Goal: Information Seeking & Learning: Learn about a topic

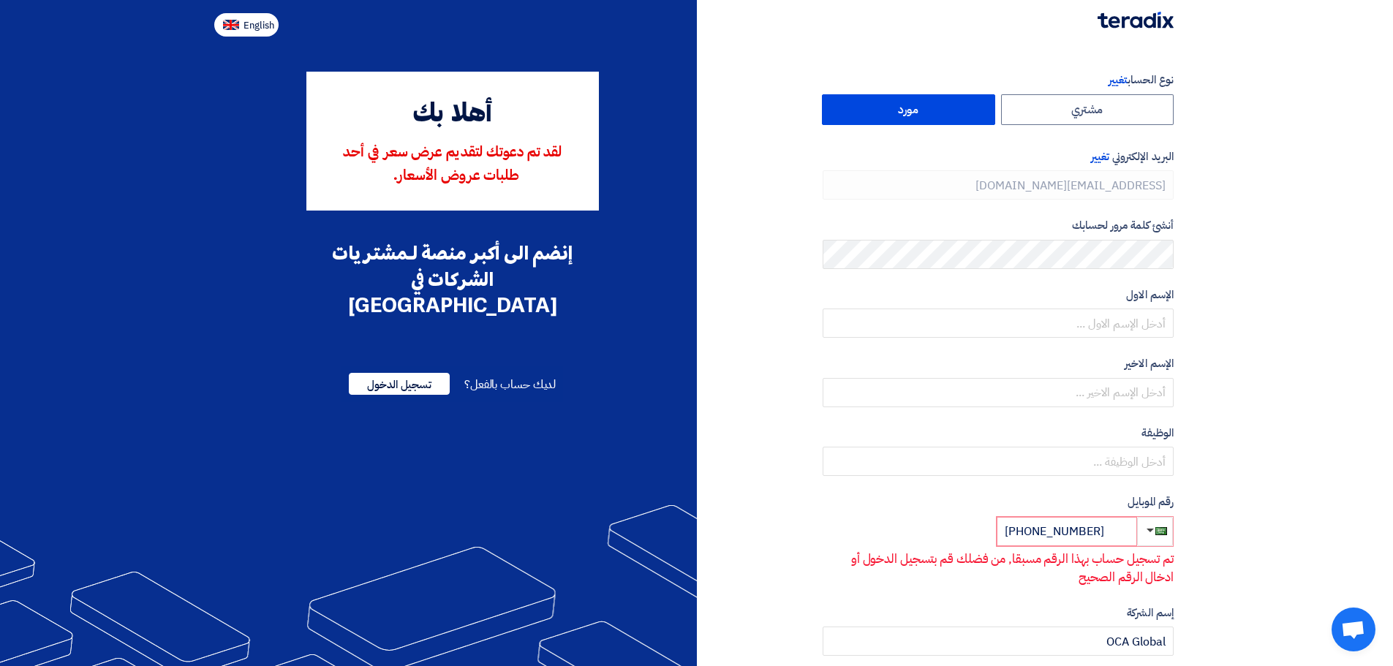
click at [247, 29] on span "English" at bounding box center [259, 25] width 31 height 10
type input "Register"
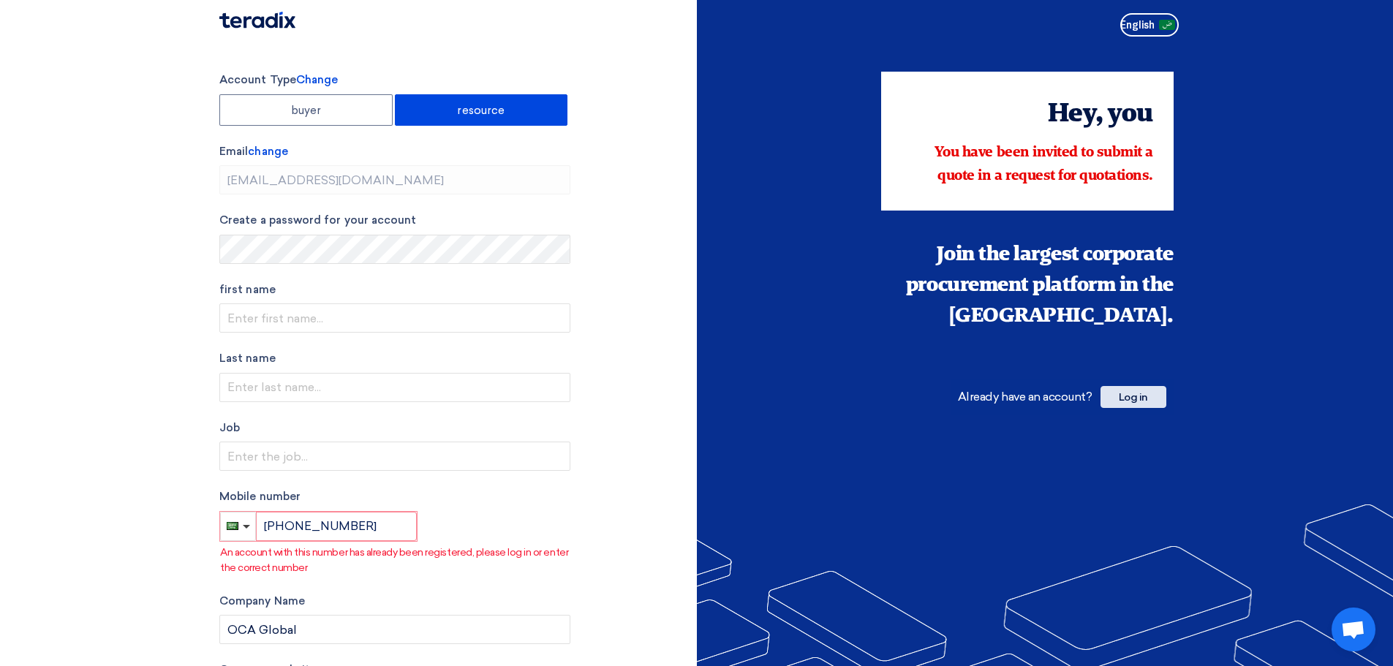
click at [1134, 391] on font "Log in" at bounding box center [1133, 397] width 29 height 12
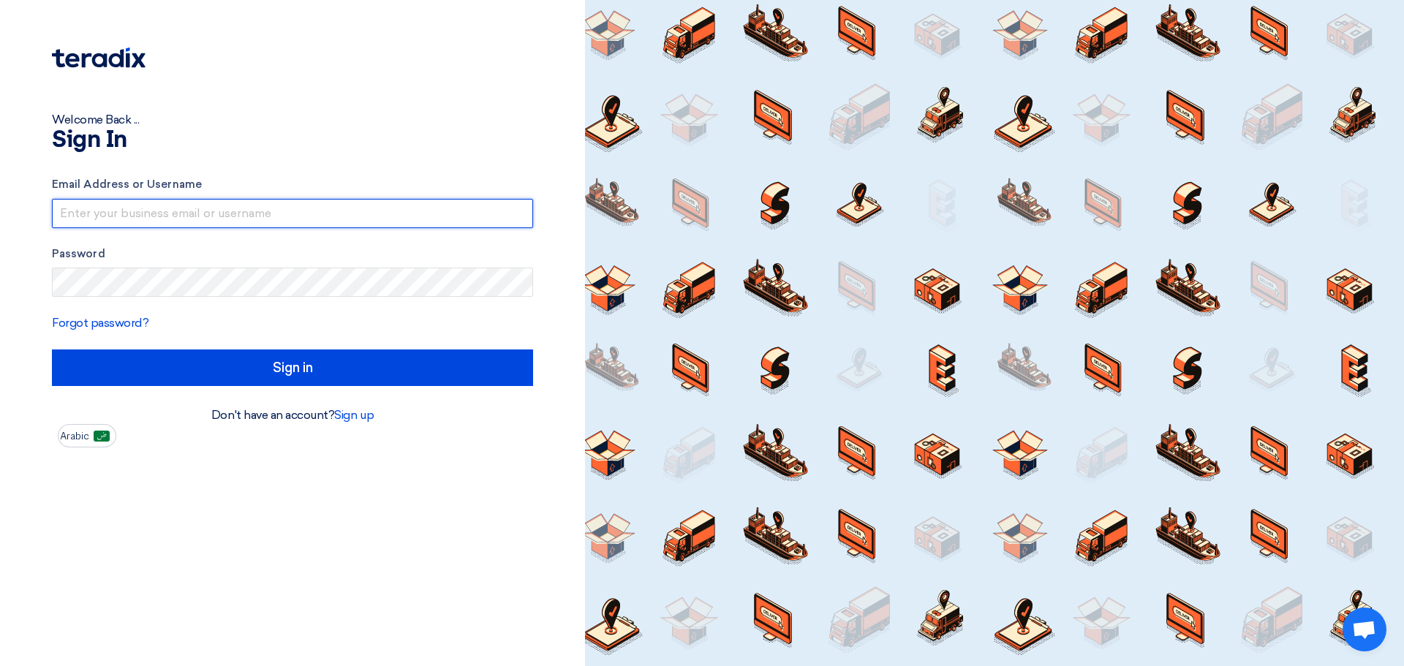
click at [289, 206] on input "text" at bounding box center [292, 213] width 481 height 29
type input "[EMAIL_ADDRESS][DOMAIN_NAME]"
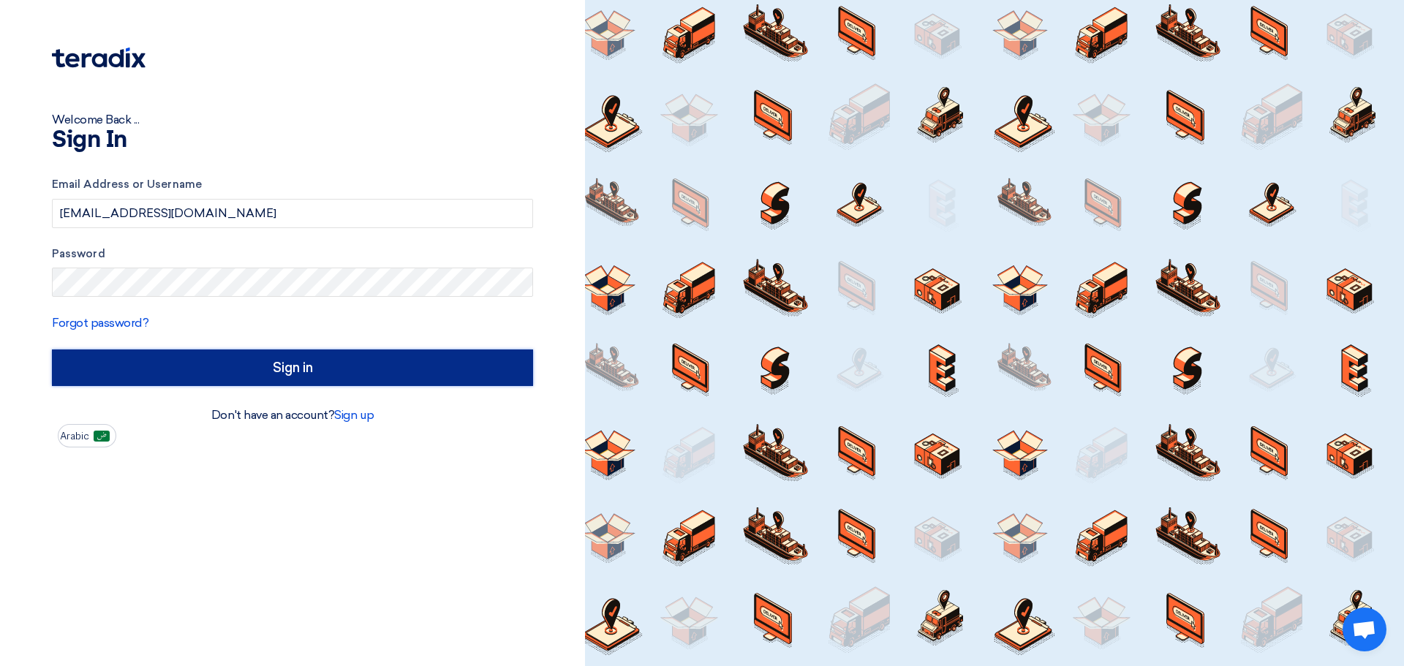
click at [279, 366] on input "Sign in" at bounding box center [292, 368] width 481 height 37
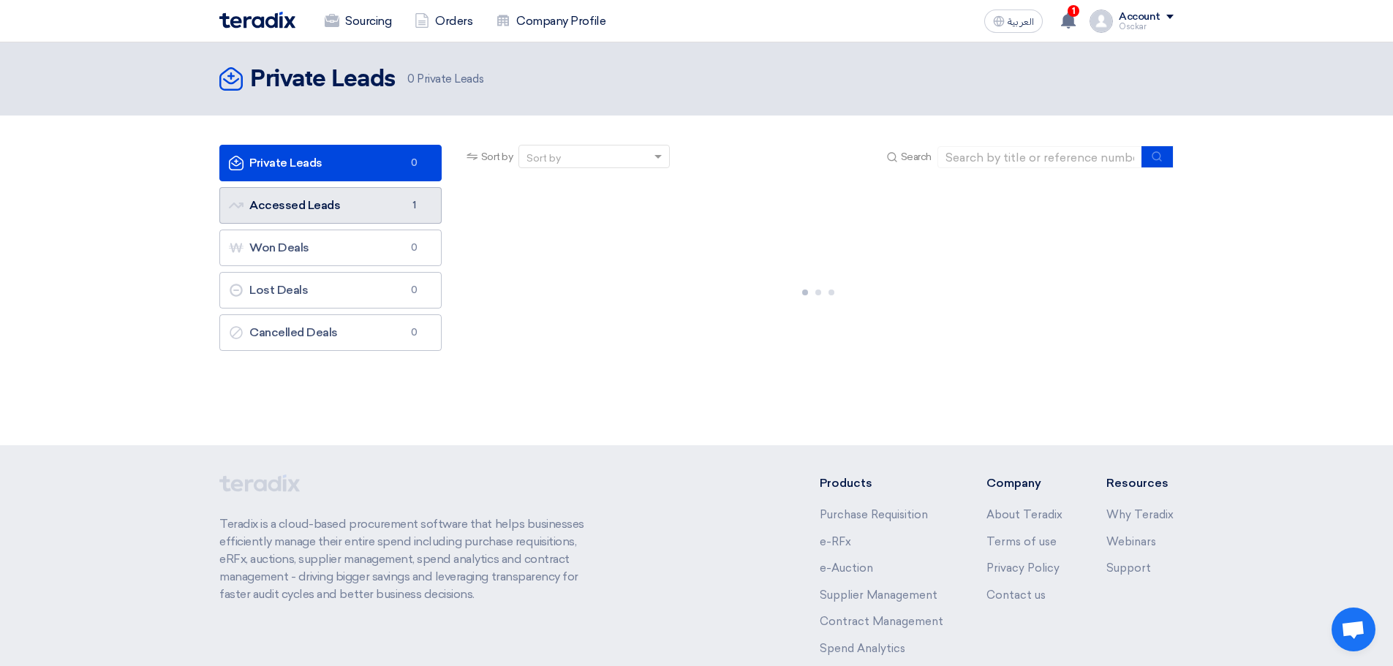
click at [345, 203] on link "Accessed Leads Accessed Leads 1" at bounding box center [330, 205] width 222 height 37
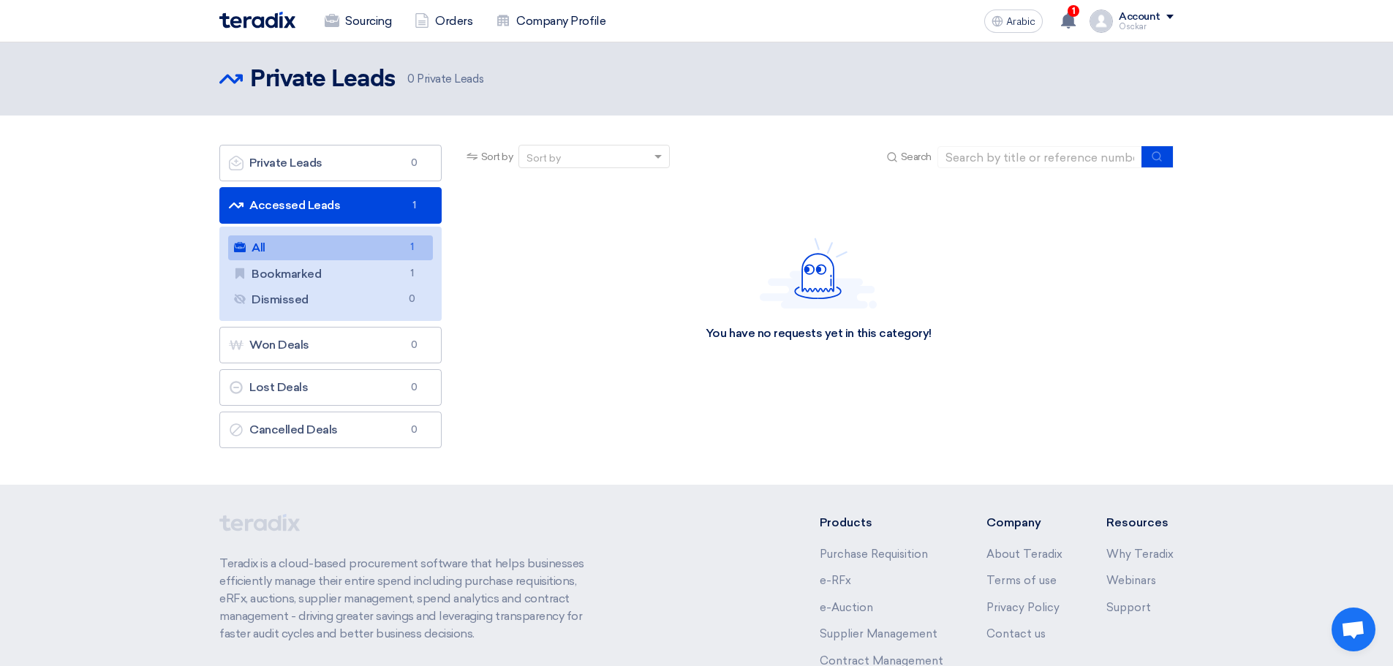
click at [339, 244] on link "All All 1" at bounding box center [330, 247] width 205 height 25
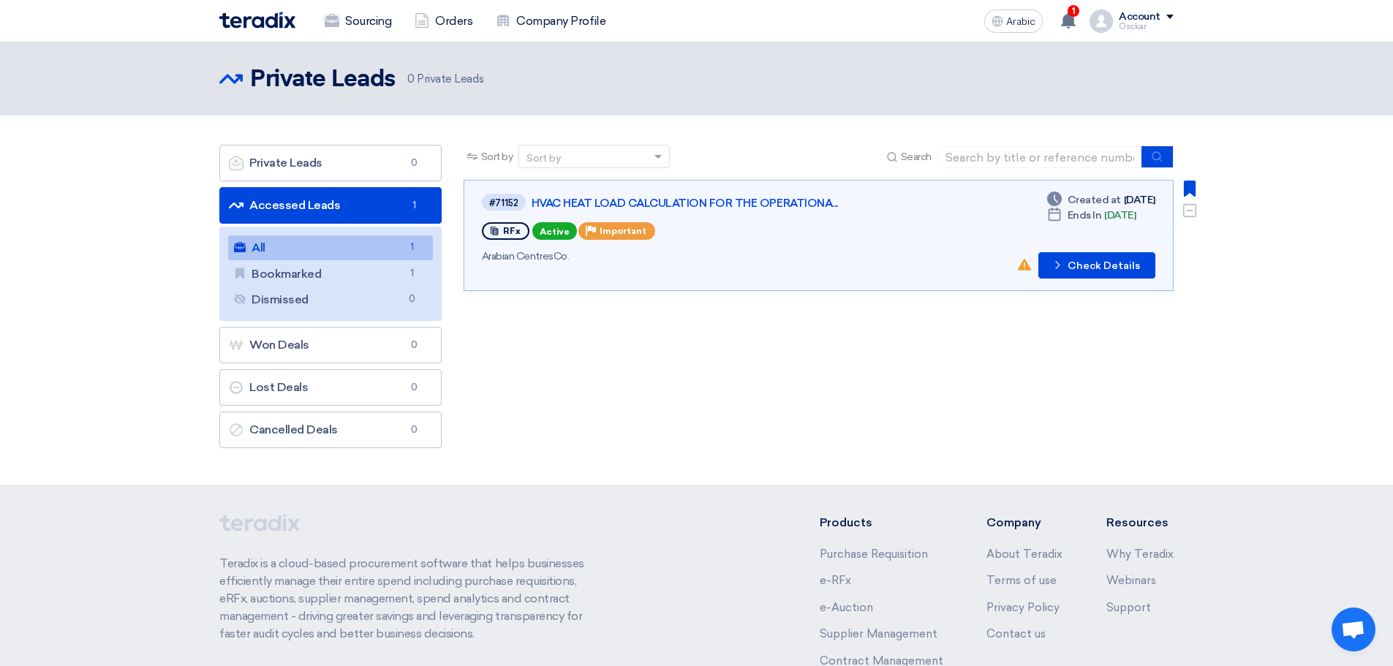
click at [778, 228] on div "RFx Active Priority Important" at bounding box center [691, 230] width 418 height 23
click at [1076, 265] on font "Check Details" at bounding box center [1104, 266] width 72 height 12
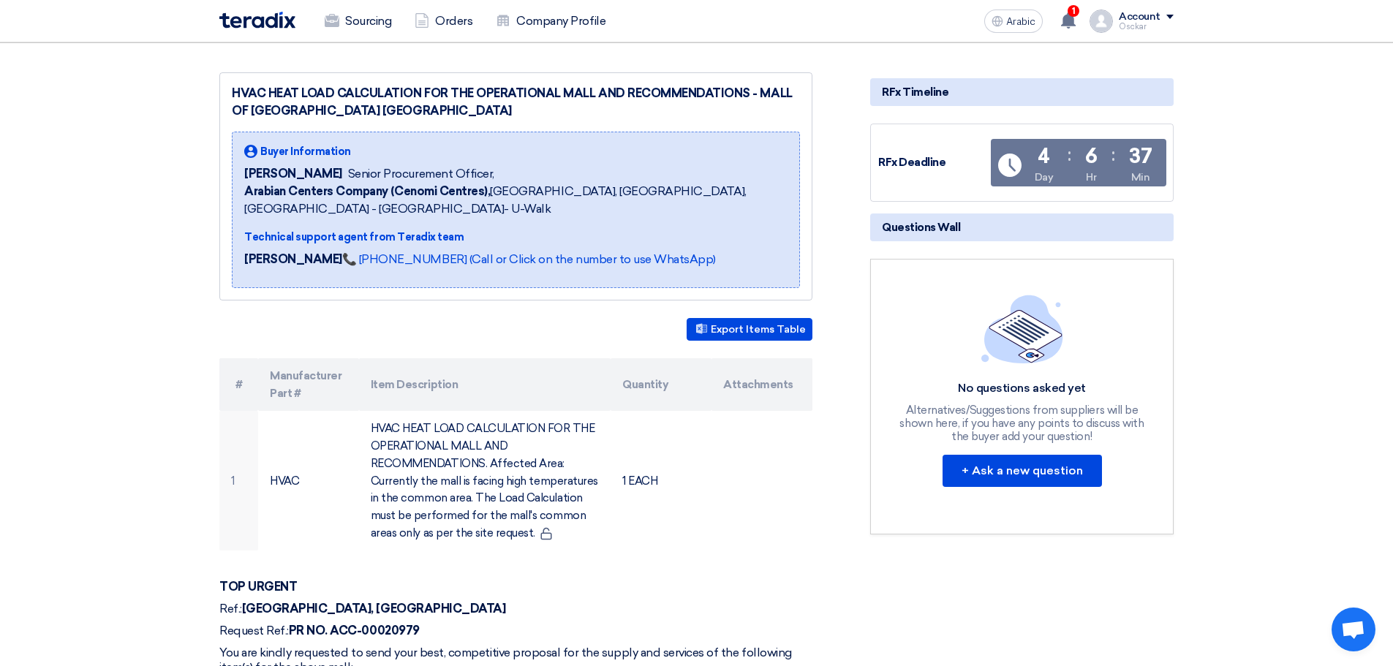
scroll to position [366, 0]
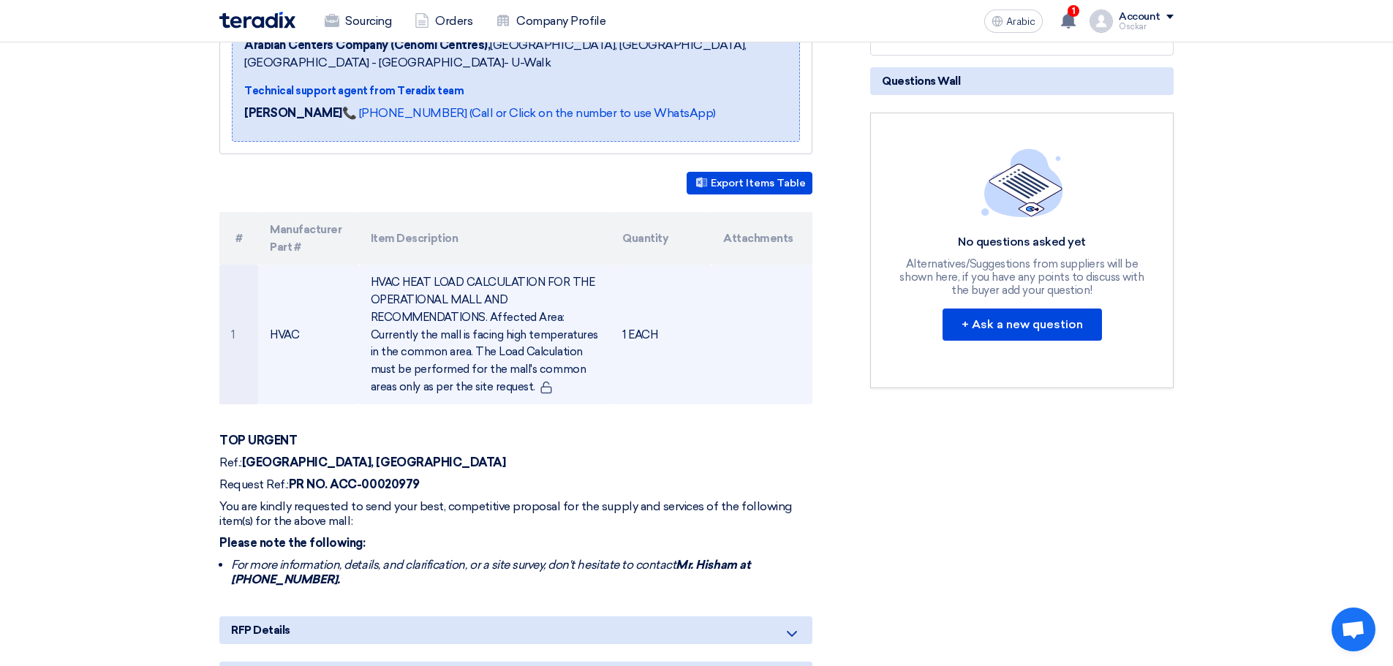
drag, startPoint x: 371, startPoint y: 279, endPoint x: 531, endPoint y: 388, distance: 193.1
click at [531, 388] on font "HVAC HEAT LOAD CALCULATION FOR THE OPERATIONAL MALL AND RECOMMENDATIONS. Affect…" at bounding box center [484, 335] width 227 height 118
copy font "HVAC HEAT LOAD CALCULATION FOR THE OPERATIONAL MALL AND RECOMMENDATIONS. Affect…"
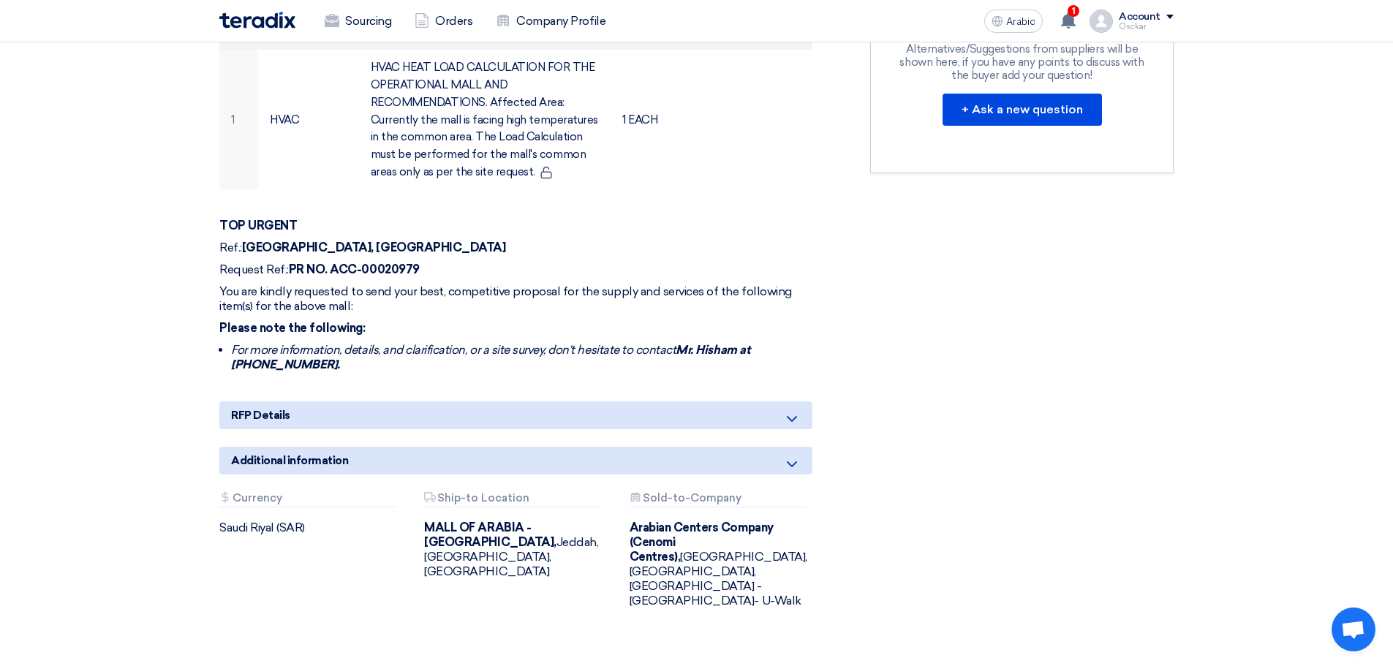
scroll to position [585, 0]
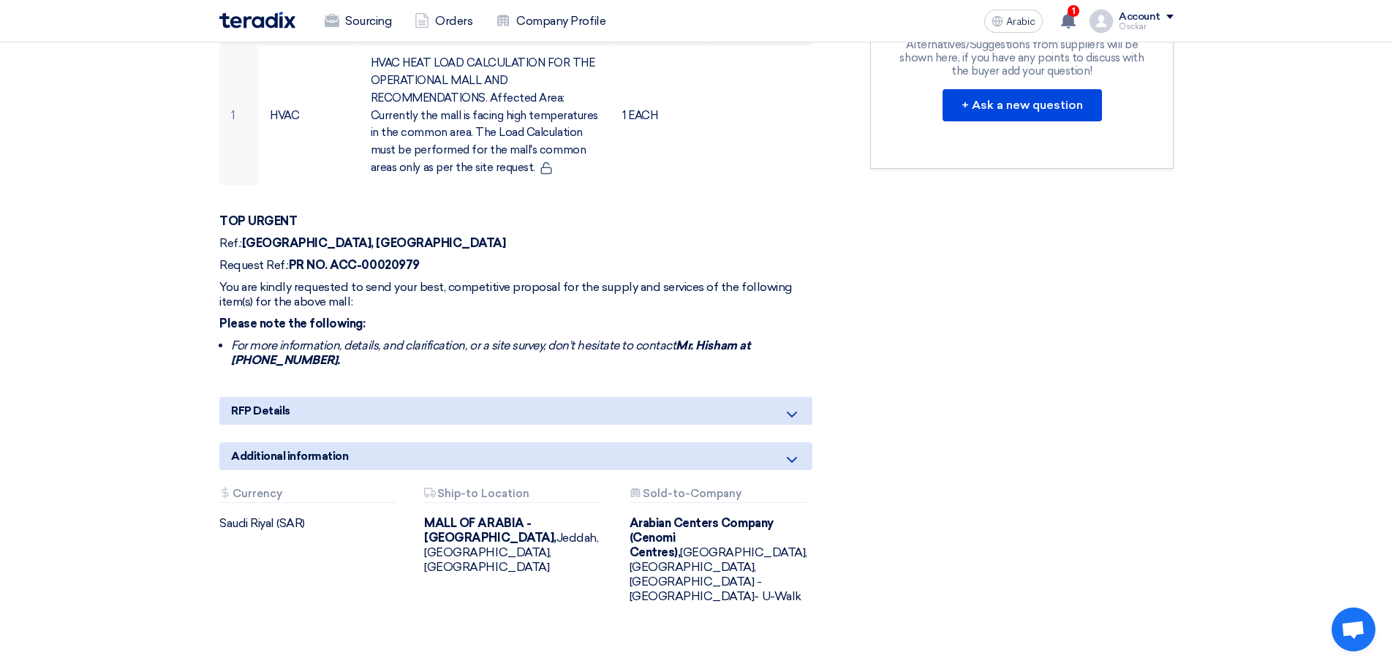
click at [762, 430] on div "HVAC HEAT LOAD CALCULATION FOR THE OPERATIONAL MALL AND RECOMMENDATIONS - MALL …" at bounding box center [533, 173] width 651 height 932
click at [771, 414] on div "RFP Details" at bounding box center [515, 411] width 593 height 28
click at [785, 469] on div "Additional information" at bounding box center [515, 456] width 593 height 28
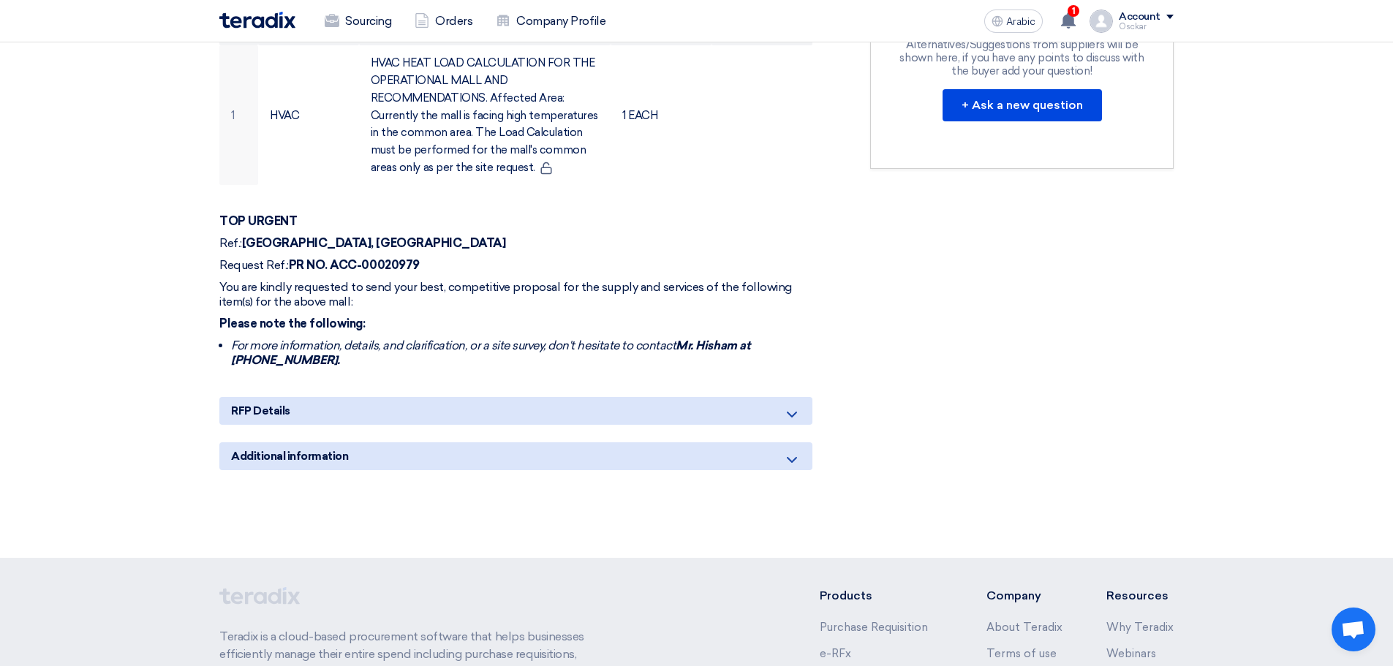
click at [785, 469] on div "Additional information" at bounding box center [515, 456] width 593 height 28
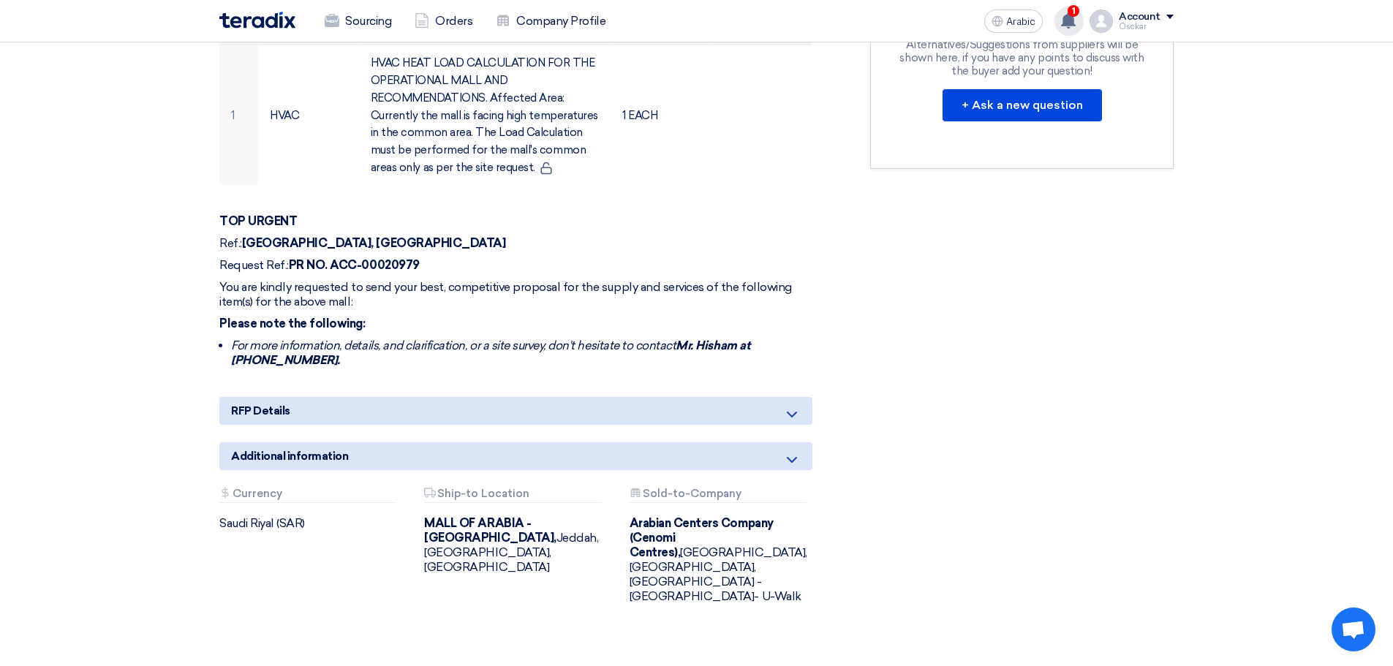
click at [1073, 21] on use at bounding box center [1068, 20] width 15 height 16
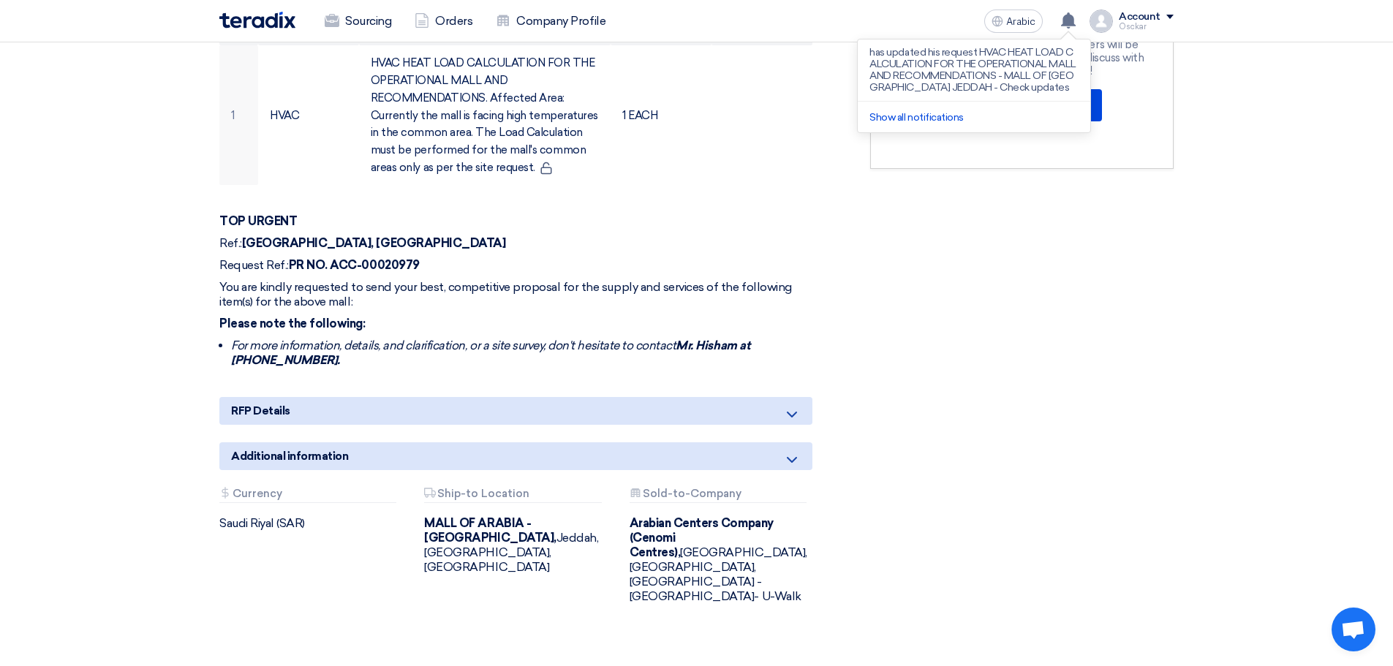
click at [1071, 347] on div "RFx Timeline RFx Deadline Time Remaining 4 Day : 6 Hr : 37 Min Questions Wall N…" at bounding box center [1021, 173] width 325 height 932
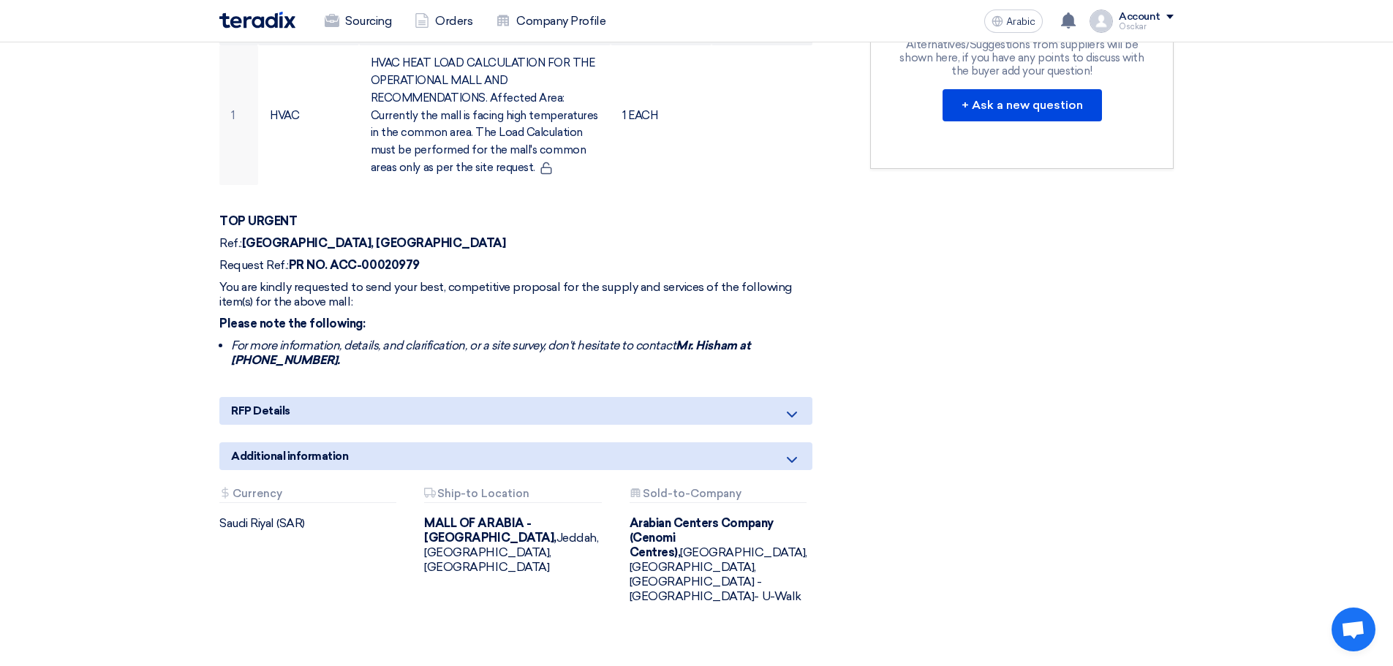
click at [595, 456] on div "Additional information" at bounding box center [515, 456] width 593 height 28
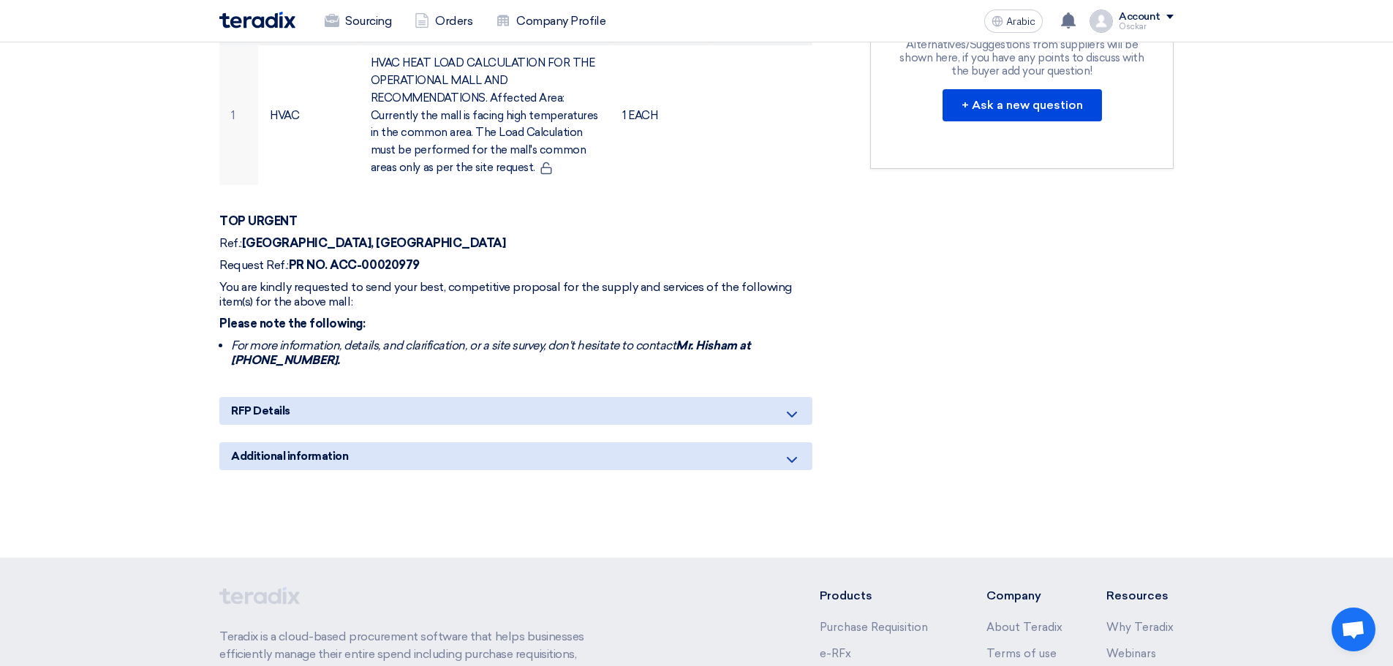
click at [595, 456] on div "Additional information" at bounding box center [515, 456] width 593 height 28
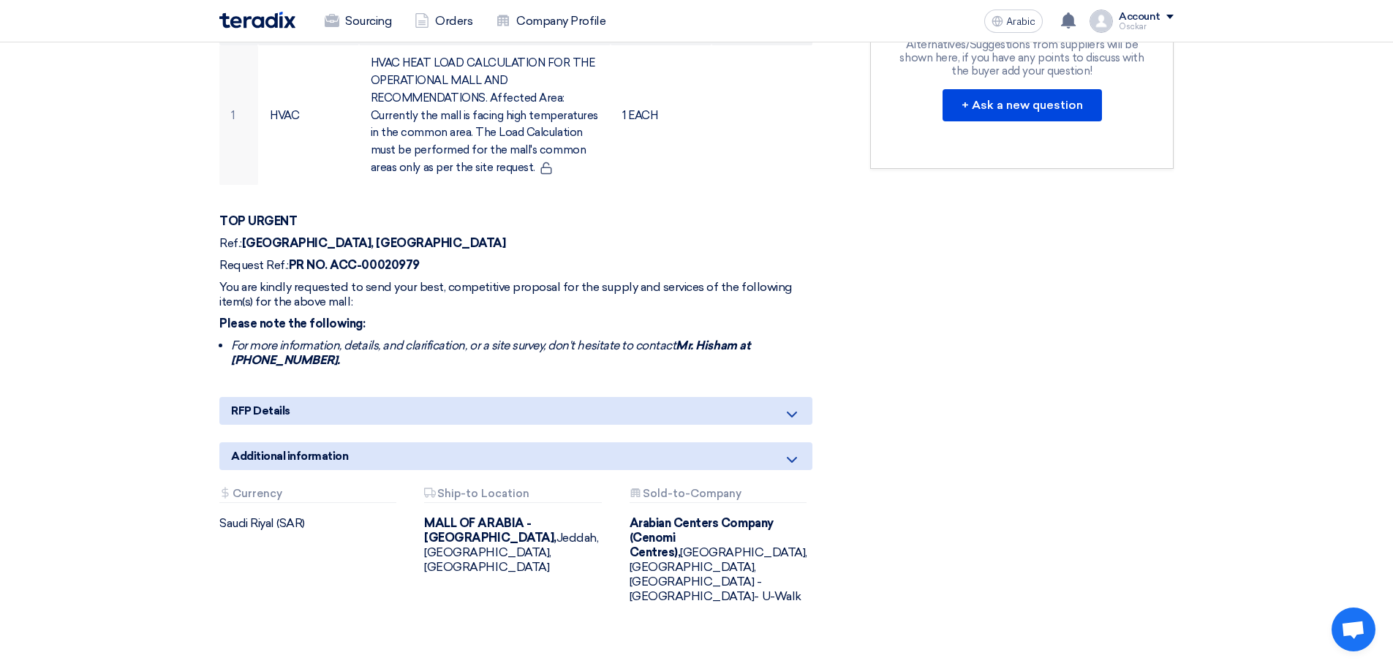
click at [1000, 469] on div "RFx Timeline RFx Deadline Time Remaining 4 Day : 6 Hr : 37 Min Questions Wall N…" at bounding box center [1021, 173] width 325 height 932
